Goal: Information Seeking & Learning: Check status

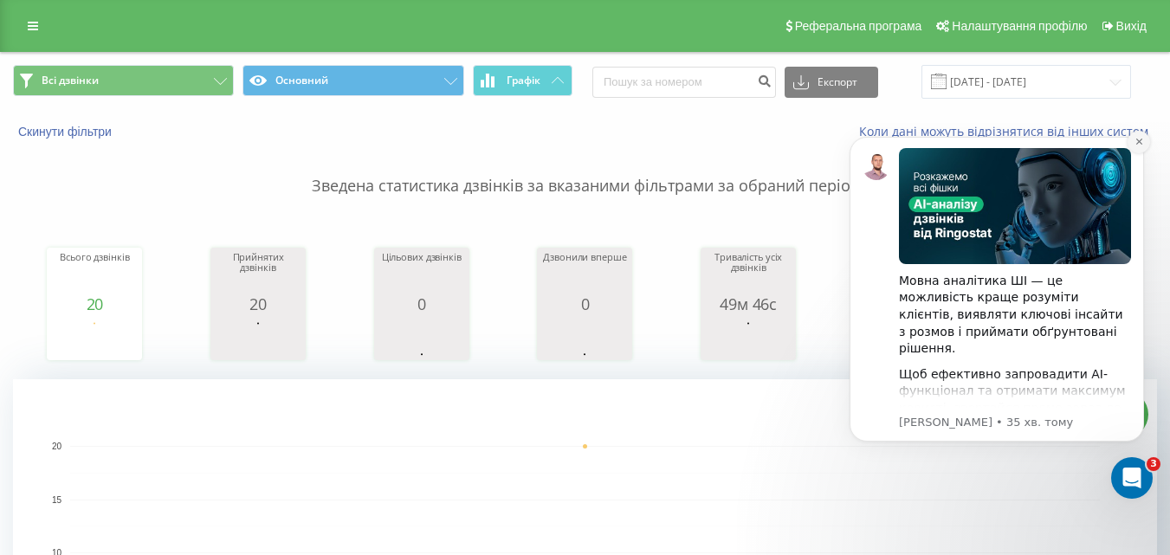
click at [1150, 141] on button "Dismiss notification" at bounding box center [1139, 142] width 23 height 23
drag, startPoint x: 326, startPoint y: 30, endPoint x: 1158, endPoint y: 141, distance: 840.0
click at [1158, 141] on div "Скинути фільтри Коли дані можуть відрізнятися вiд інших систем" at bounding box center [585, 132] width 1169 height 42
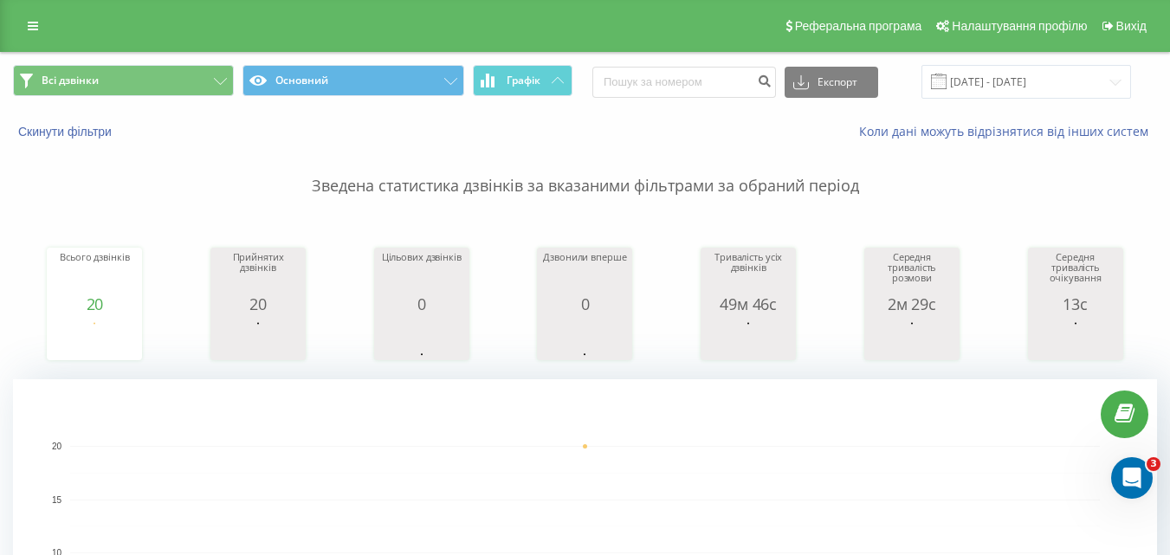
click at [711, 185] on p "Зведена статистика дзвінків за вказаними фільтрами за обраний період" at bounding box center [585, 168] width 1145 height 57
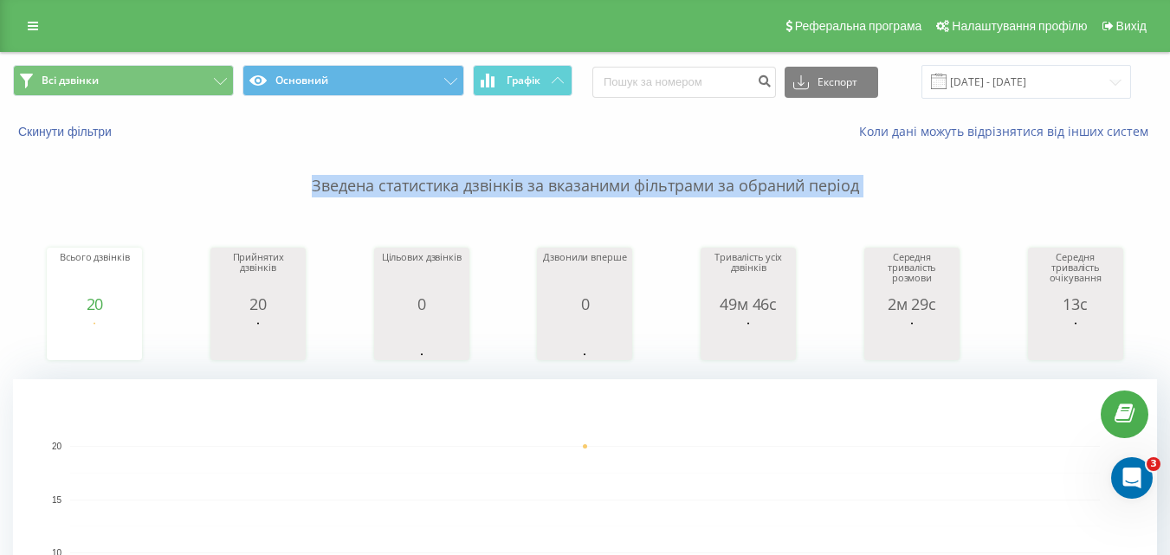
click at [710, 196] on p "Зведена статистика дзвінків за вказаними фільтрами за обраний період" at bounding box center [585, 168] width 1145 height 57
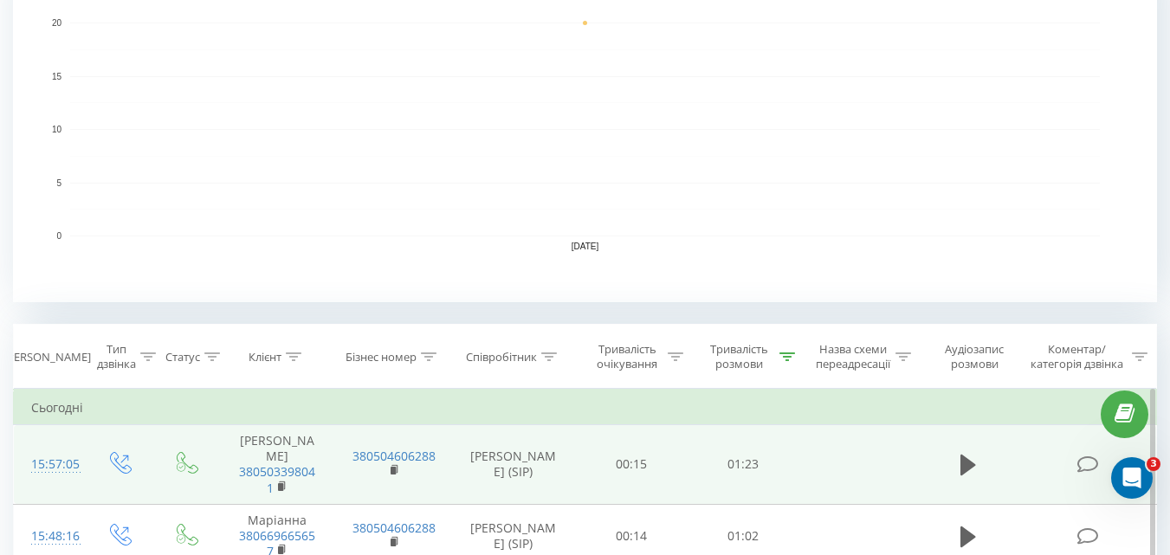
scroll to position [520, 0]
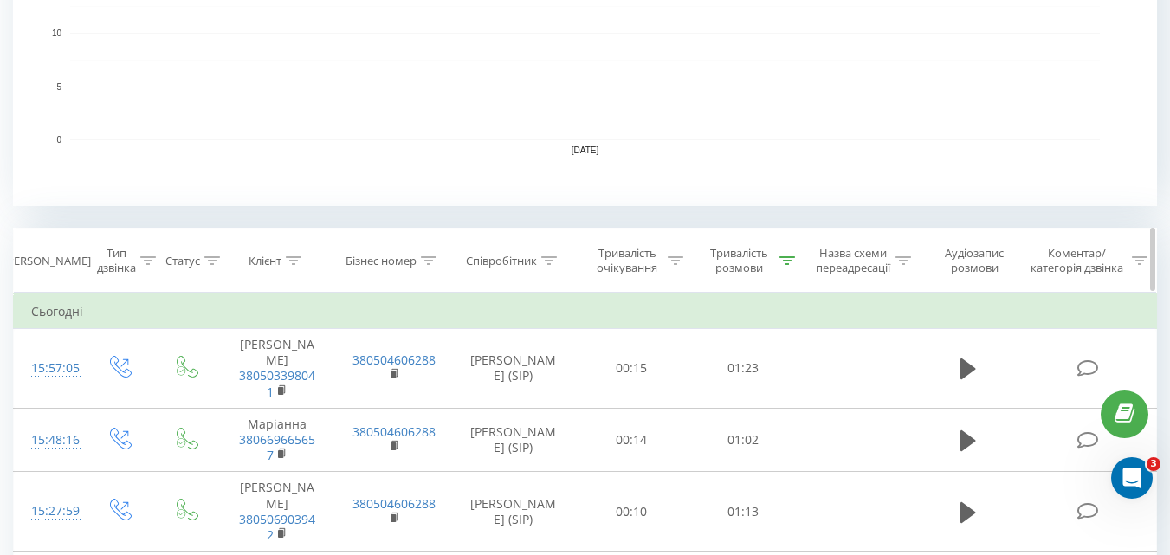
click at [788, 263] on icon at bounding box center [788, 260] width 16 height 9
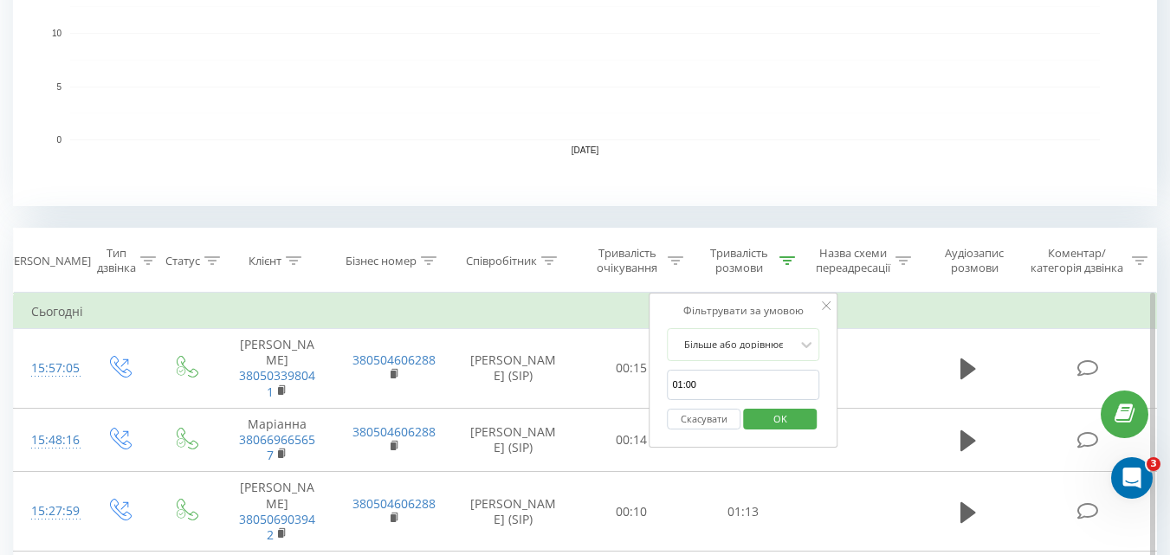
click at [684, 417] on button "Скасувати" at bounding box center [704, 420] width 74 height 22
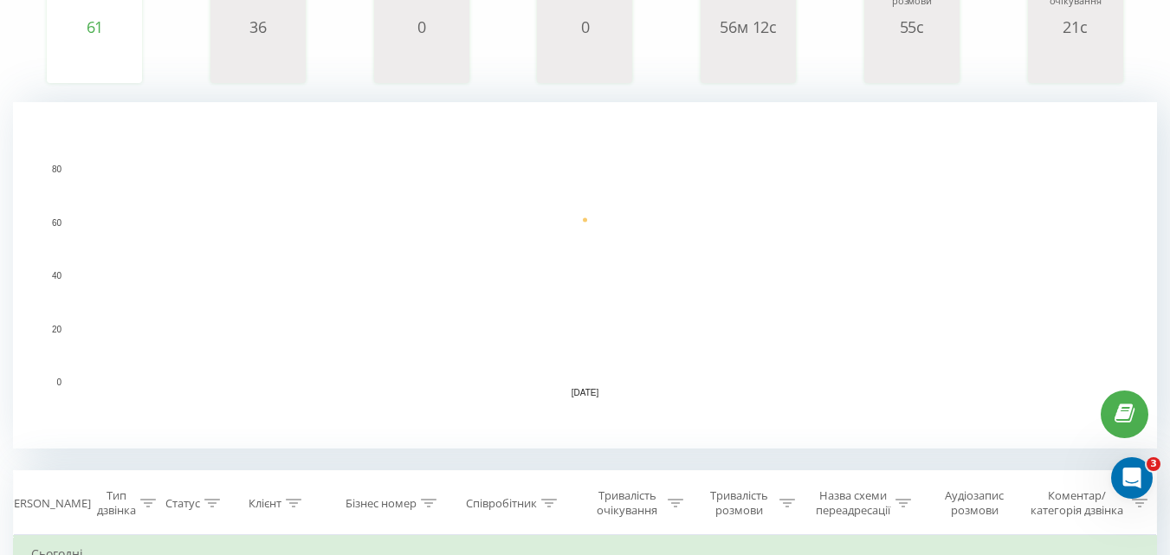
scroll to position [157, 0]
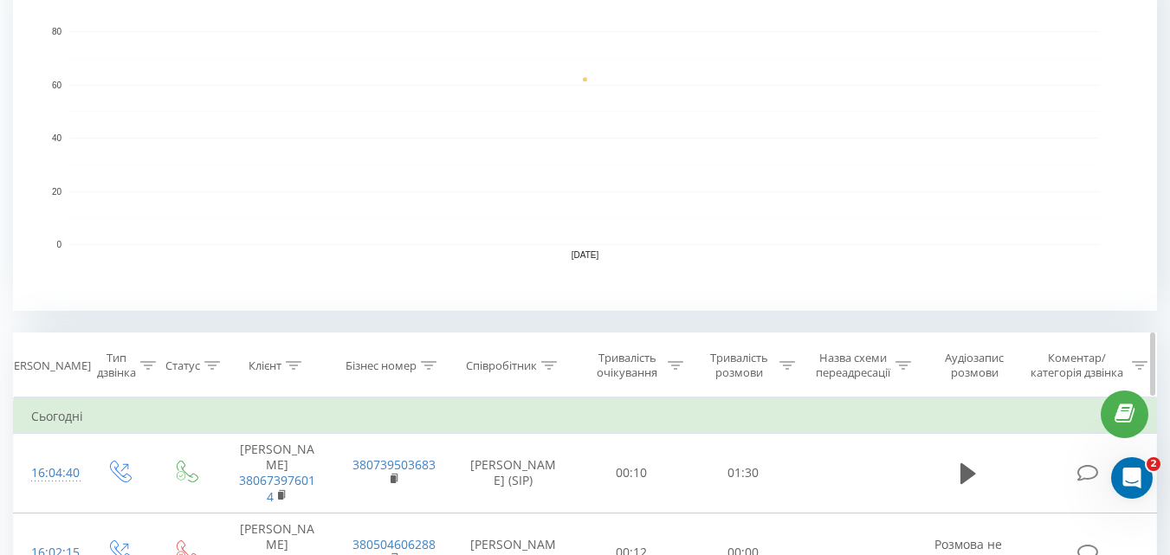
scroll to position [433, 0]
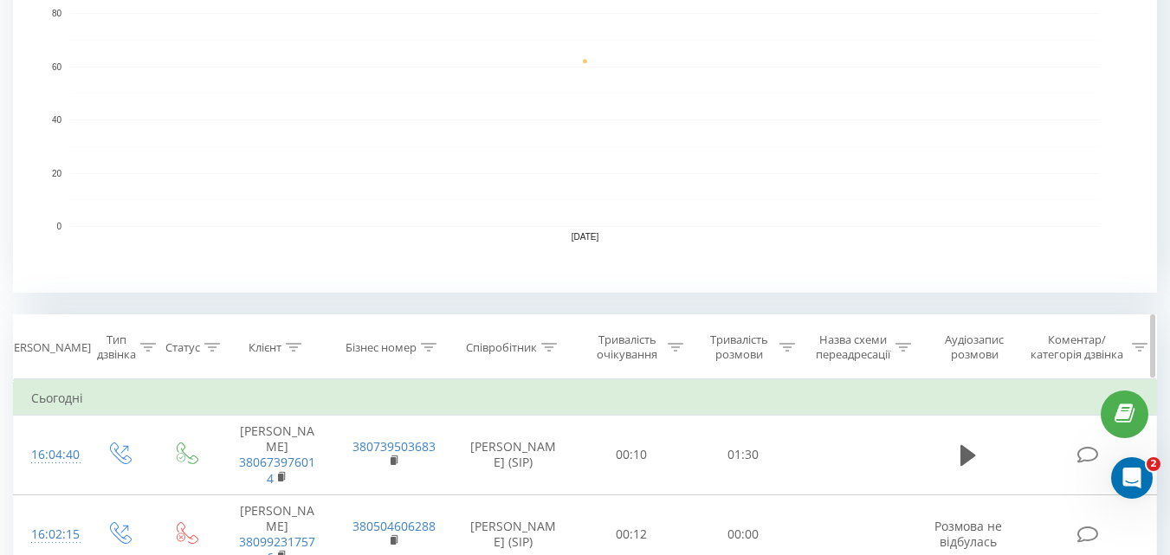
click at [789, 348] on icon at bounding box center [788, 347] width 16 height 9
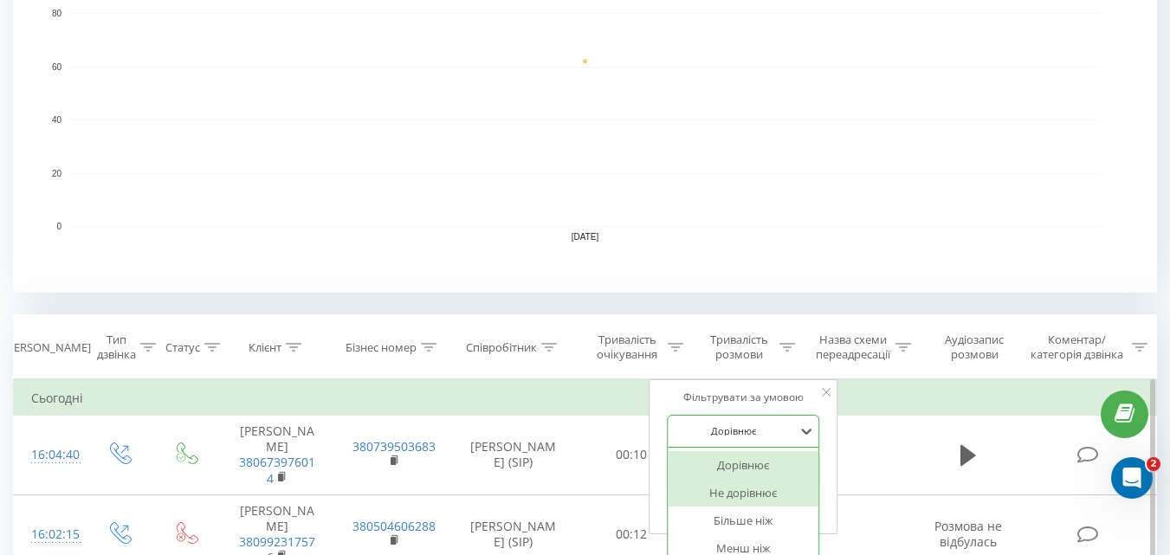
click at [700, 438] on div "6 results available. Use Up and Down to choose options, press Enter to select t…" at bounding box center [743, 431] width 152 height 33
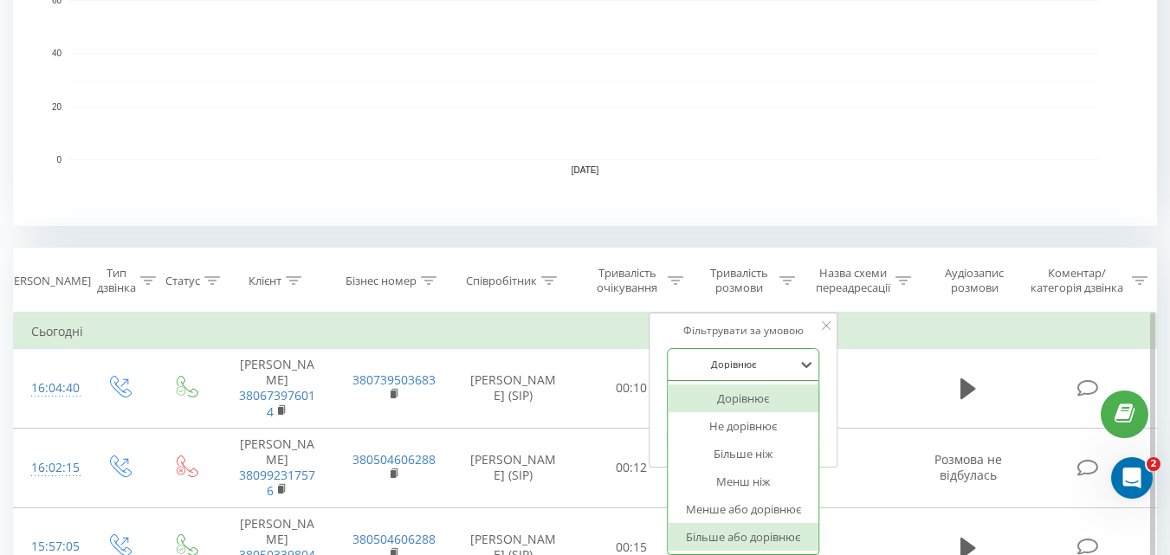
click at [731, 530] on div "Більше або дорівнює" at bounding box center [743, 537] width 151 height 28
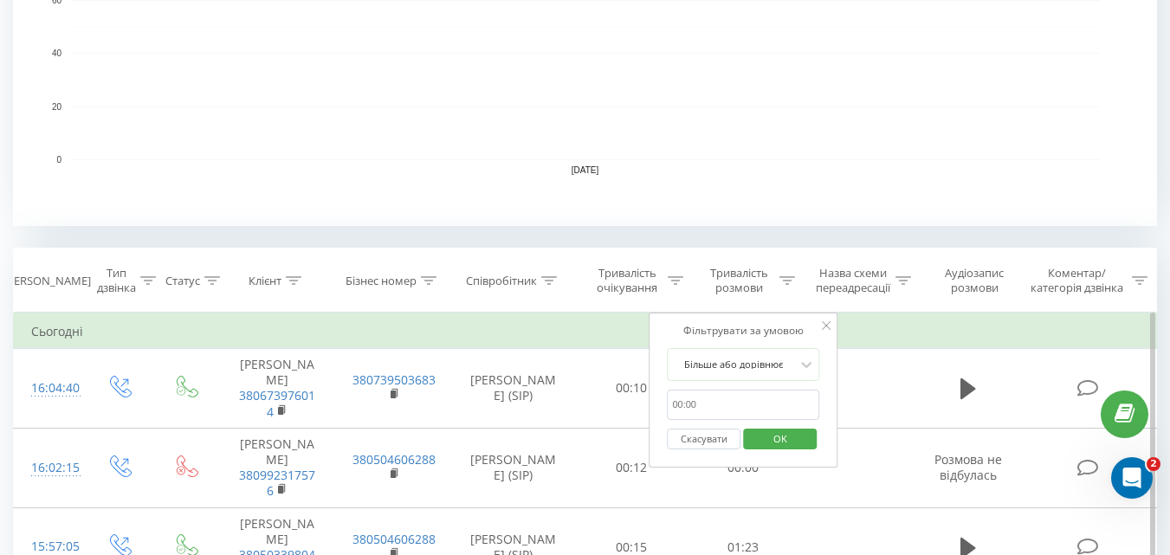
drag, startPoint x: 704, startPoint y: 414, endPoint x: 708, endPoint y: 389, distance: 25.4
click at [704, 414] on input "text" at bounding box center [743, 405] width 152 height 30
type input "01:00"
drag, startPoint x: 797, startPoint y: 444, endPoint x: 790, endPoint y: 434, distance: 11.8
click at [801, 444] on span "OK" at bounding box center [780, 438] width 49 height 27
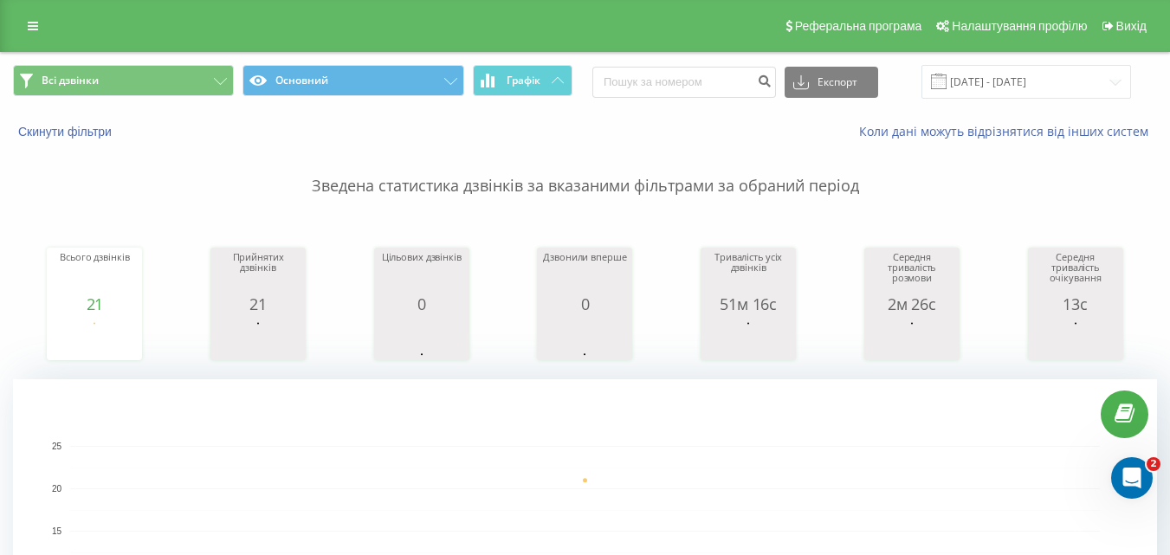
drag, startPoint x: 693, startPoint y: 554, endPoint x: 727, endPoint y: 489, distance: 73.2
click at [728, 489] on rect "A chart." at bounding box center [585, 553] width 1030 height 214
click at [462, 191] on p "Зведена статистика дзвінків за вказаними фільтрами за обраний період" at bounding box center [585, 168] width 1145 height 57
click at [463, 191] on p "Зведена статистика дзвінків за вказаними фільтрами за обраний період" at bounding box center [585, 168] width 1145 height 57
click at [462, 191] on p "Зведена статистика дзвінків за вказаними фільтрами за обраний період" at bounding box center [585, 168] width 1145 height 57
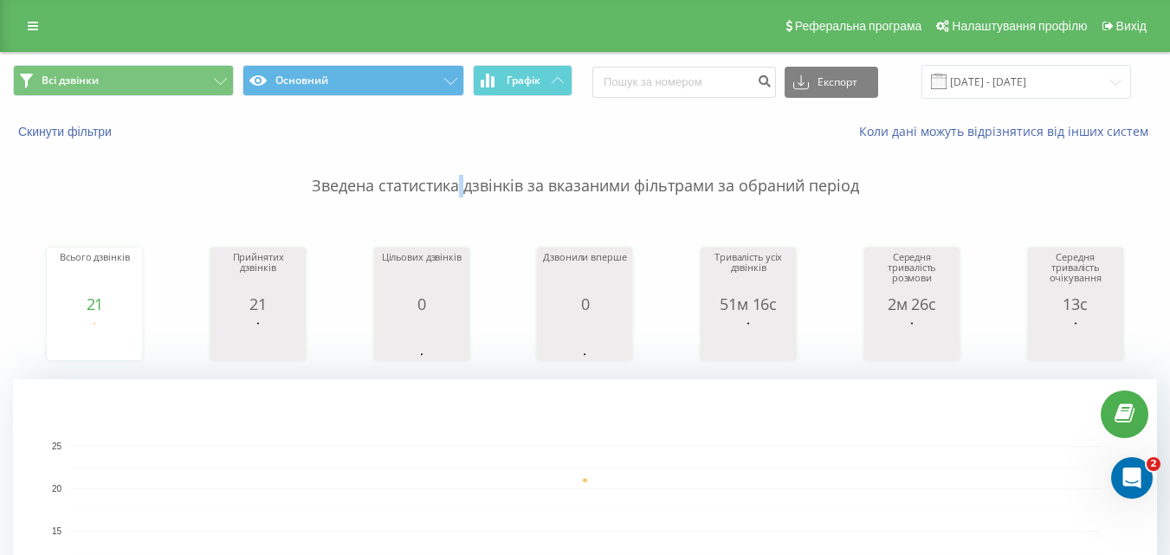
click at [461, 191] on p "Зведена статистика дзвінків за вказаними фільтрами за обраний період" at bounding box center [585, 168] width 1145 height 57
click at [523, 191] on p "Зведена статистика дзвінків за вказаними фільтрами за обраний період" at bounding box center [585, 168] width 1145 height 57
click at [543, 183] on p "Зведена статистика дзвінків за вказаними фільтрами за обраний період" at bounding box center [585, 168] width 1145 height 57
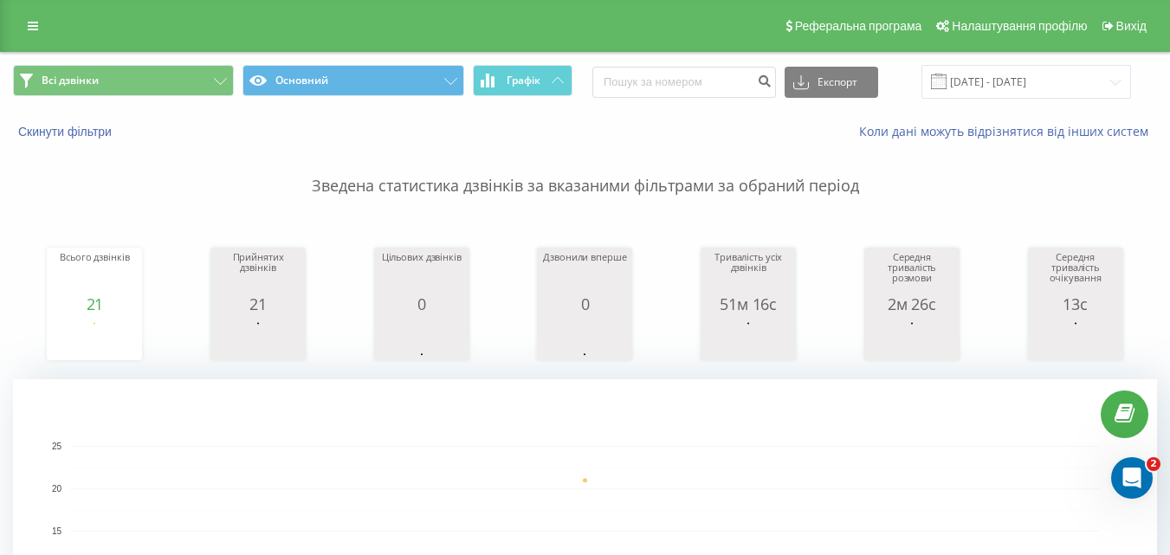
click at [627, 182] on p "Зведена статистика дзвінків за вказаними фільтрами за обраний період" at bounding box center [585, 168] width 1145 height 57
click at [627, 181] on p "Зведена статистика дзвінків за вказаними фільтрами за обраний період" at bounding box center [585, 168] width 1145 height 57
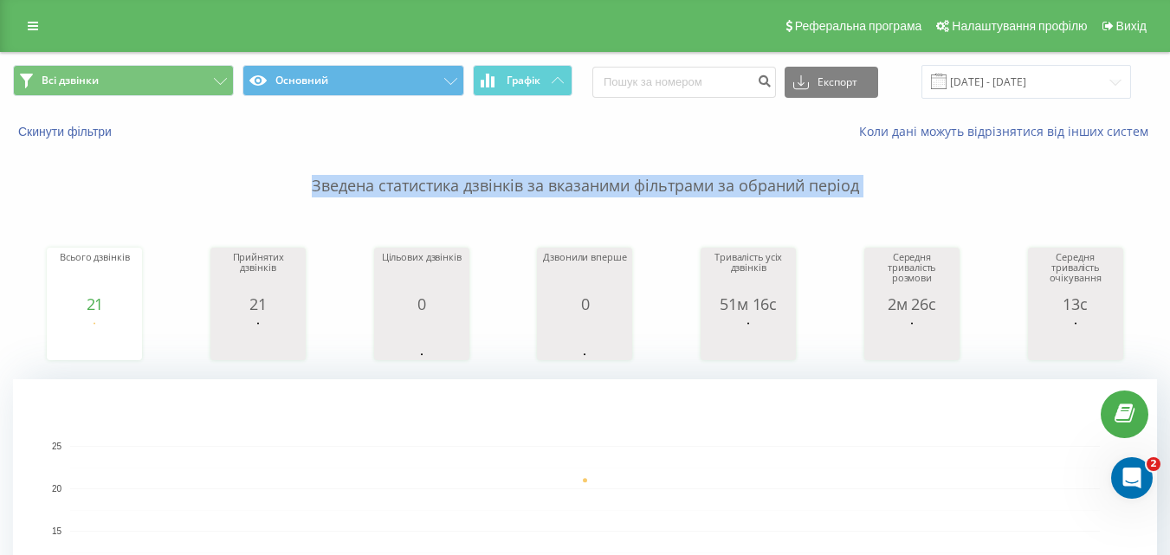
click at [627, 181] on p "Зведена статистика дзвінків за вказаними фільтрами за обраний період" at bounding box center [585, 168] width 1145 height 57
click at [632, 191] on p "Зведена статистика дзвінків за вказаними фільтрами за обраний період" at bounding box center [585, 168] width 1145 height 57
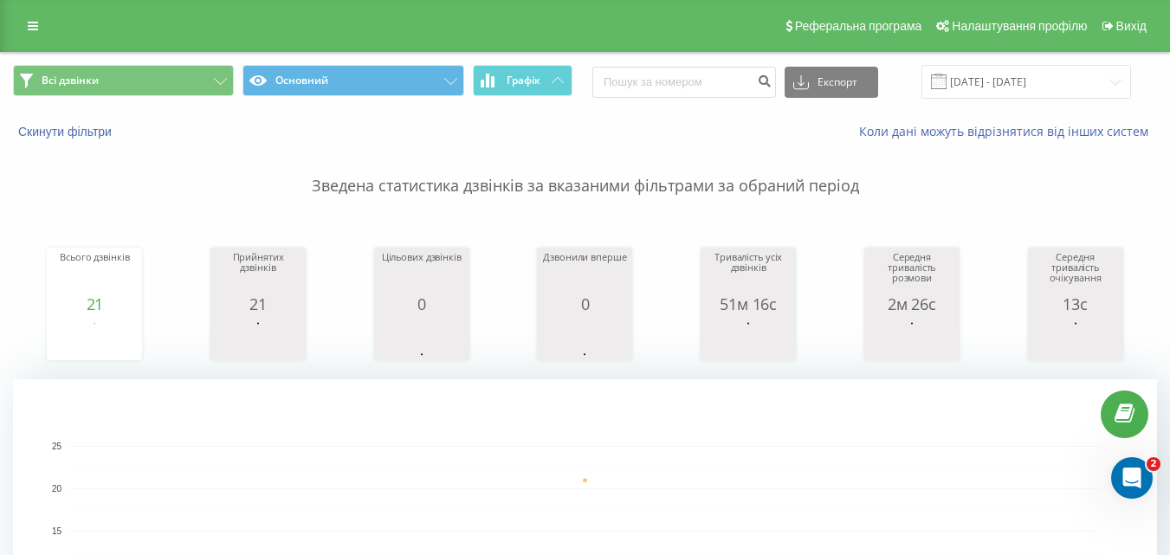
click at [632, 189] on p "Зведена статистика дзвінків за вказаними фільтрами за обраний період" at bounding box center [585, 168] width 1145 height 57
click at [712, 186] on p "Зведена статистика дзвінків за вказаними фільтрами за обраний період" at bounding box center [585, 168] width 1145 height 57
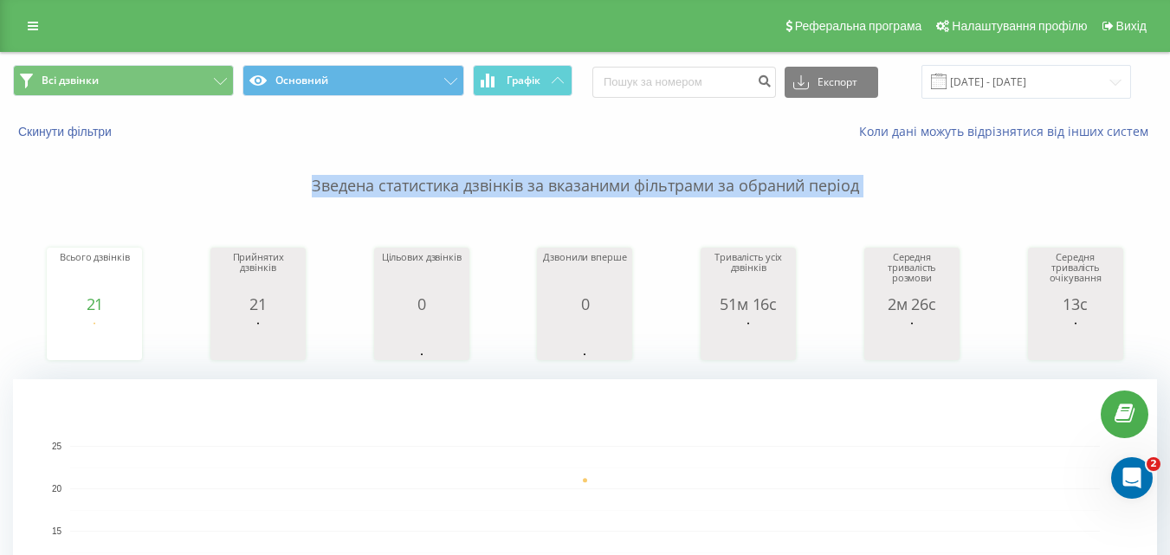
click at [738, 194] on p "Зведена статистика дзвінків за вказаними фільтрами за обраний період" at bounding box center [585, 168] width 1145 height 57
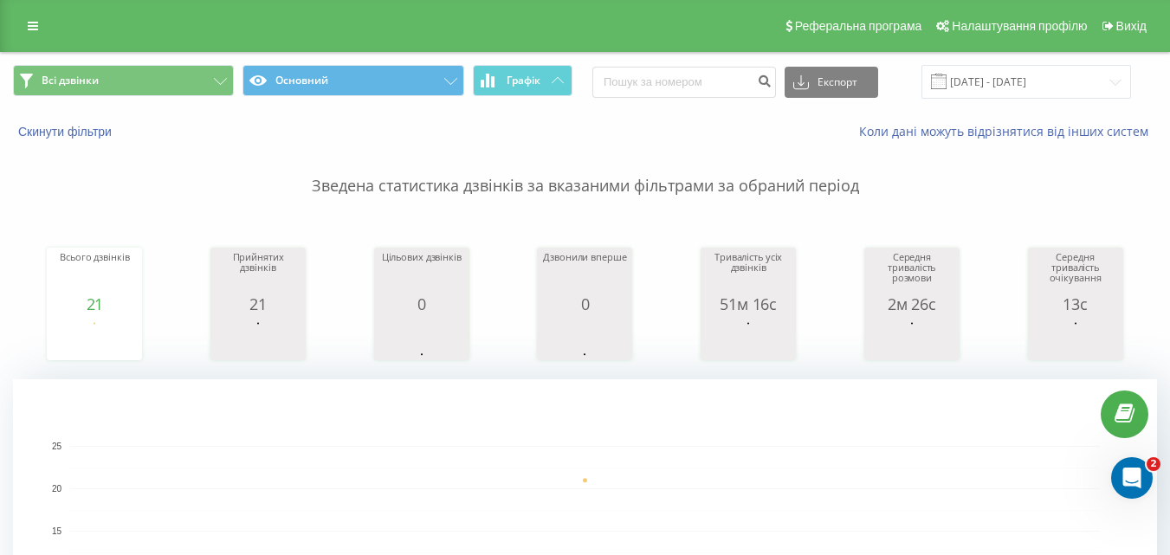
click at [731, 191] on p "Зведена статистика дзвінків за вказаними фільтрами за обраний період" at bounding box center [585, 168] width 1145 height 57
click at [736, 185] on p "Зведена статистика дзвінків за вказаними фільтрами за обраний період" at bounding box center [585, 168] width 1145 height 57
click at [736, 183] on p "Зведена статистика дзвінків за вказаними фільтрами за обраний період" at bounding box center [585, 168] width 1145 height 57
click at [793, 175] on p "Зведена статистика дзвінків за вказаними фільтрами за обраний період" at bounding box center [585, 168] width 1145 height 57
click at [796, 176] on p "Зведена статистика дзвінків за вказаними фільтрами за обраний період" at bounding box center [585, 168] width 1145 height 57
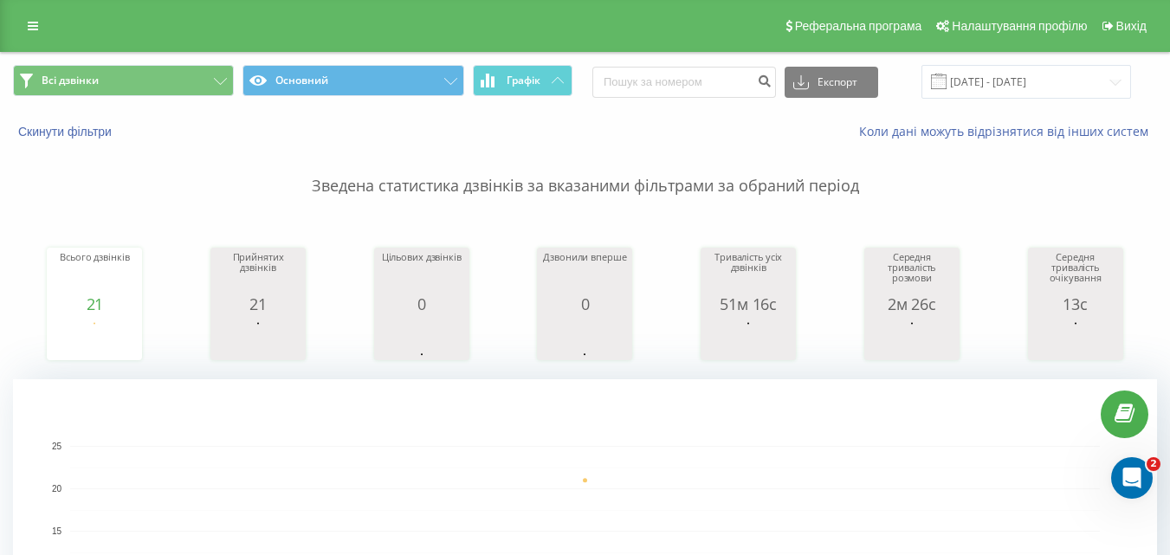
click at [804, 182] on p "Зведена статистика дзвінків за вказаними фільтрами за обраний період" at bounding box center [585, 168] width 1145 height 57
click at [455, 187] on p "Зведена статистика дзвінків за вказаними фільтрами за обраний період" at bounding box center [585, 168] width 1145 height 57
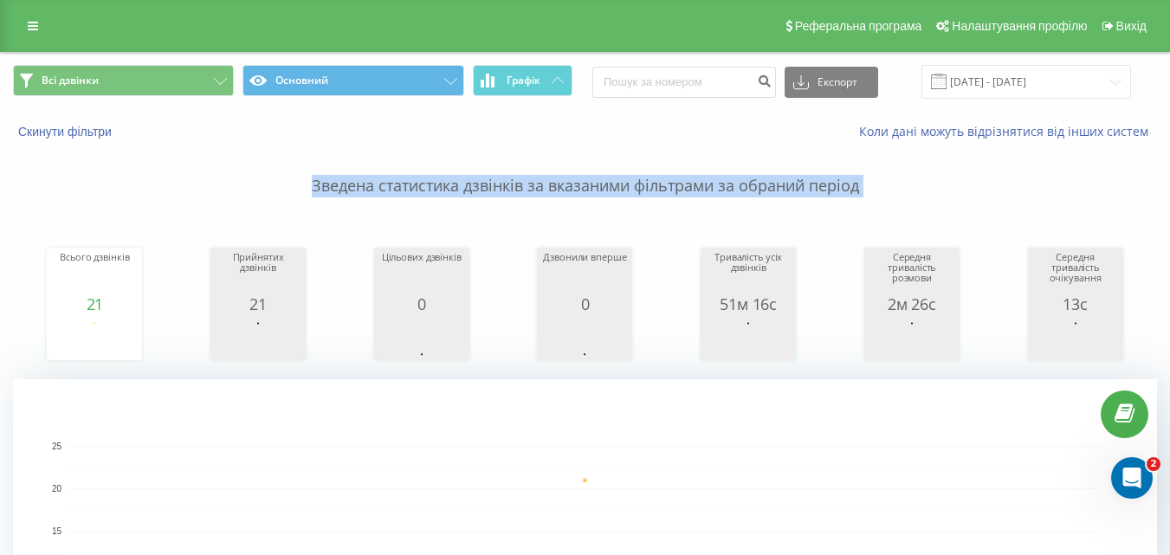
click at [457, 187] on p "Зведена статистика дзвінків за вказаними фільтрами за обраний період" at bounding box center [585, 168] width 1145 height 57
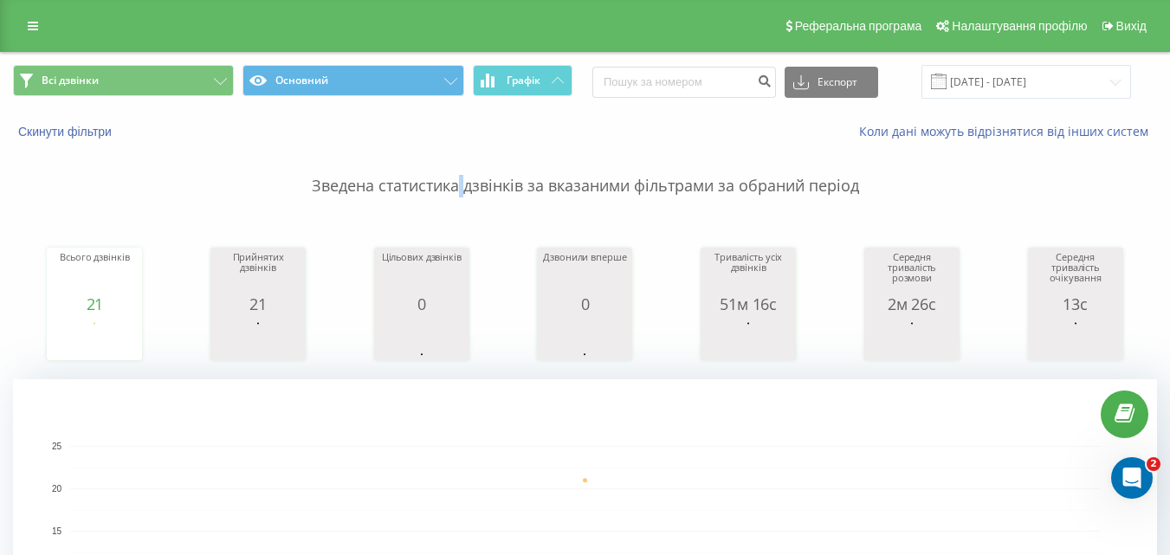
click at [458, 188] on p "Зведена статистика дзвінків за вказаними фільтрами за обраний період" at bounding box center [585, 168] width 1145 height 57
click at [374, 192] on p "Зведена статистика дзвінків за вказаними фільтрами за обраний період" at bounding box center [585, 168] width 1145 height 57
click at [457, 184] on p "Зведена статистика дзвінків за вказаними фільтрами за обраний період" at bounding box center [585, 168] width 1145 height 57
click at [464, 185] on p "Зведена статистика дзвінків за вказаними фільтрами за обраний період" at bounding box center [585, 168] width 1145 height 57
